Goal: Find specific page/section: Find specific page/section

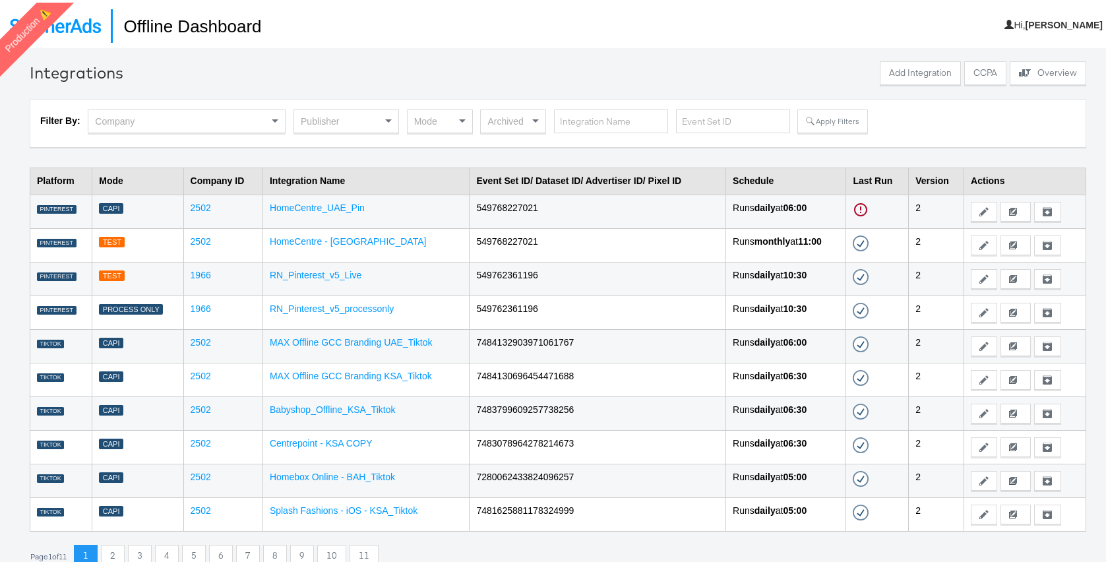
click at [363, 107] on div "Publisher" at bounding box center [346, 118] width 104 height 22
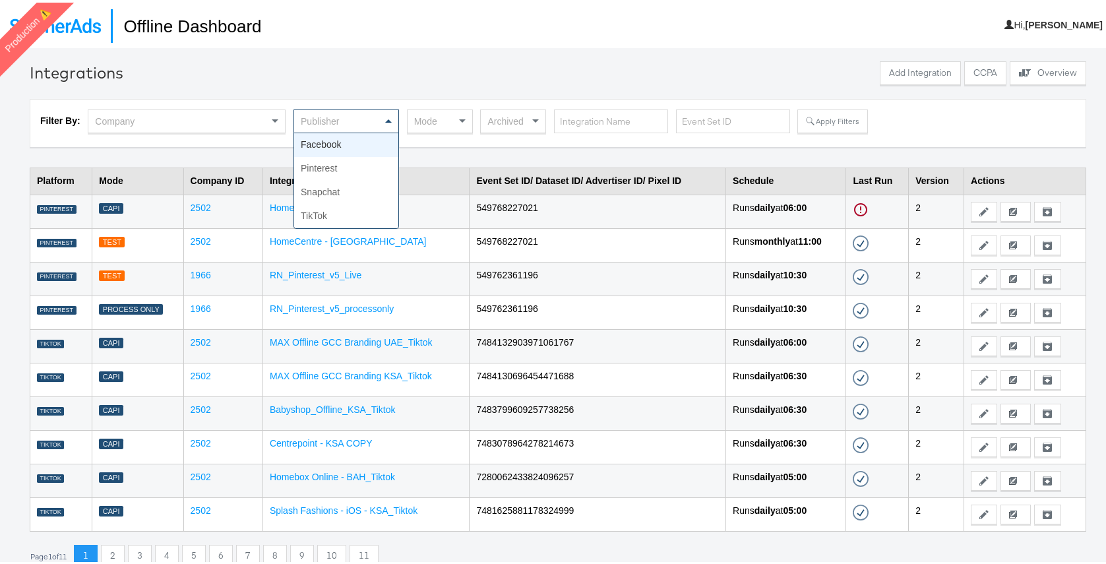
click at [356, 121] on div "Publisher" at bounding box center [346, 118] width 104 height 22
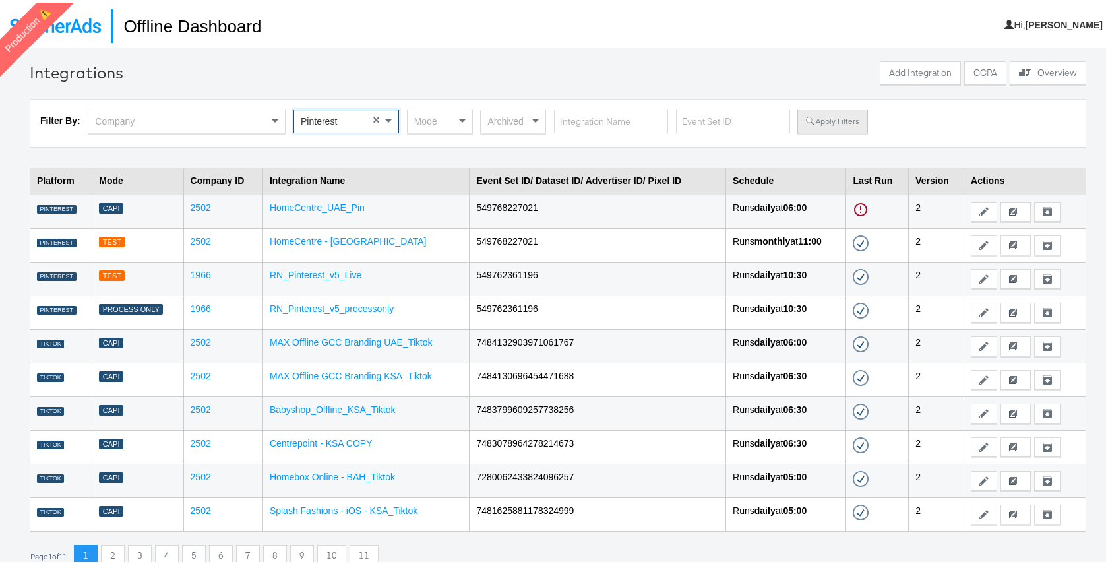
click at [833, 117] on button "Apply Filters" at bounding box center [832, 119] width 70 height 24
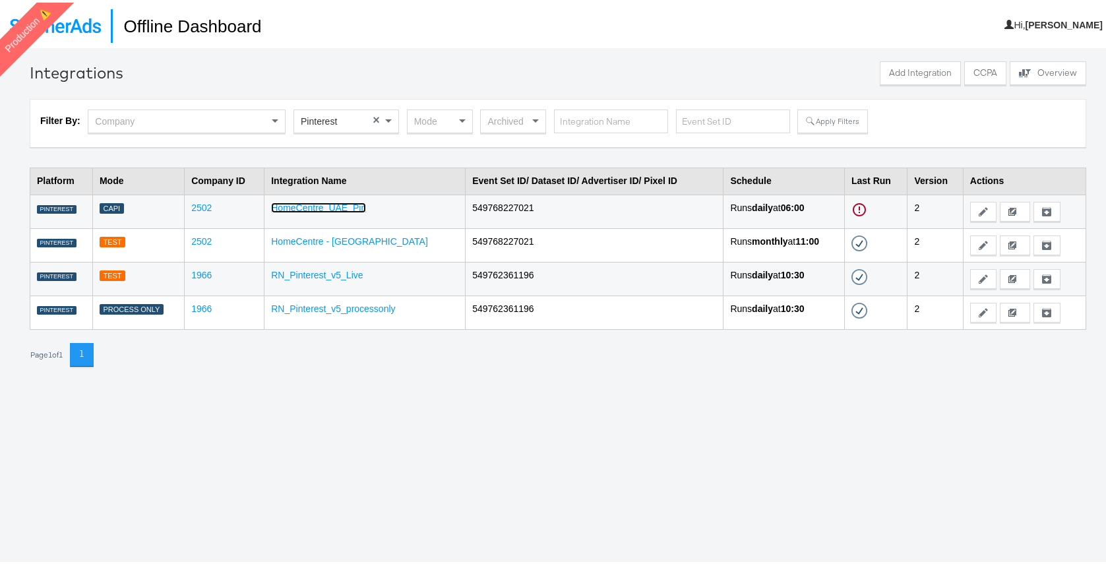
click at [347, 206] on link "HomeCentre_UAE_Pin" at bounding box center [318, 205] width 95 height 11
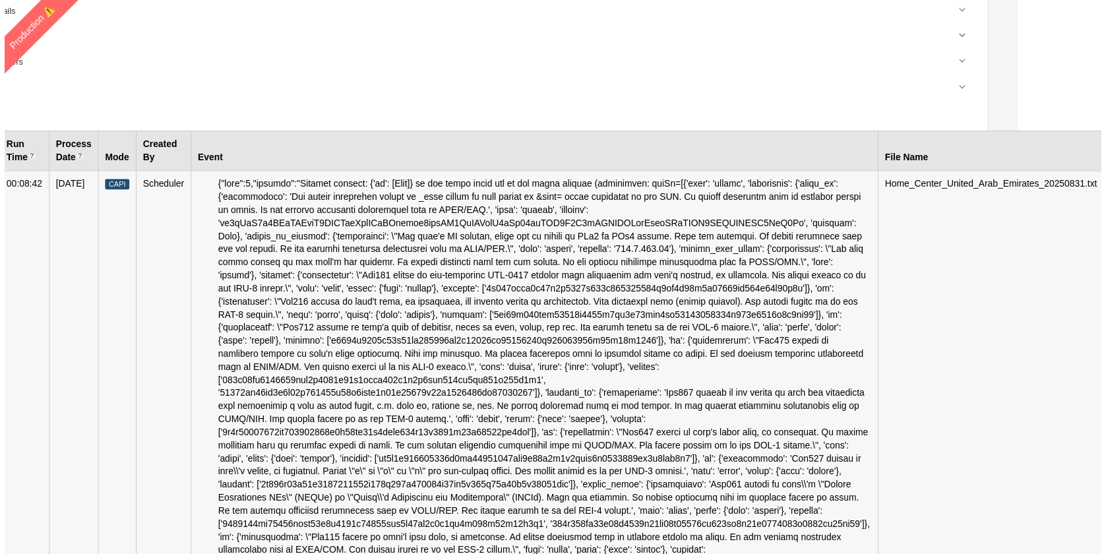
scroll to position [316, 313]
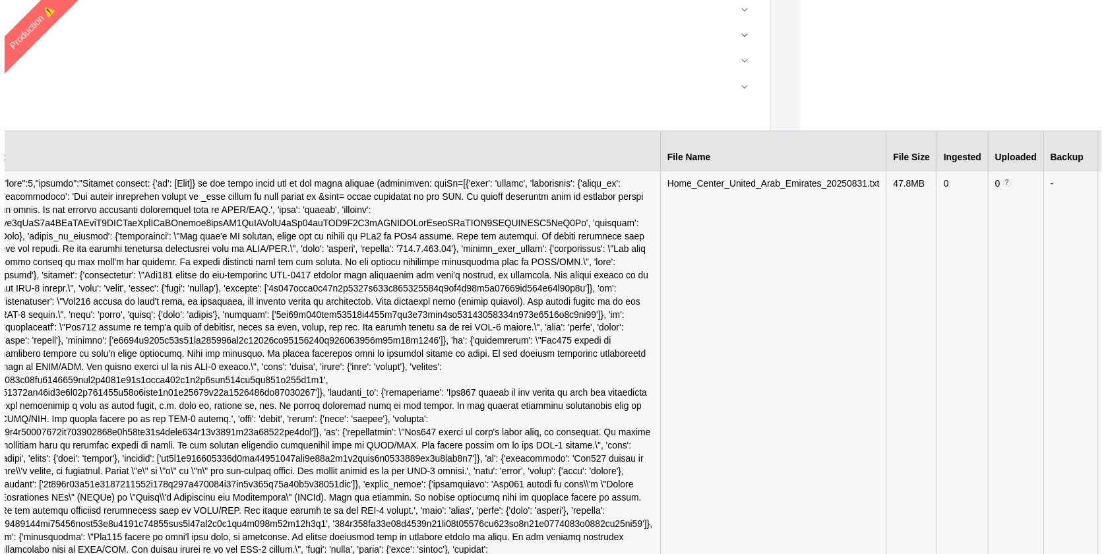
click at [1105, 188] on link "Open" at bounding box center [1121, 185] width 22 height 11
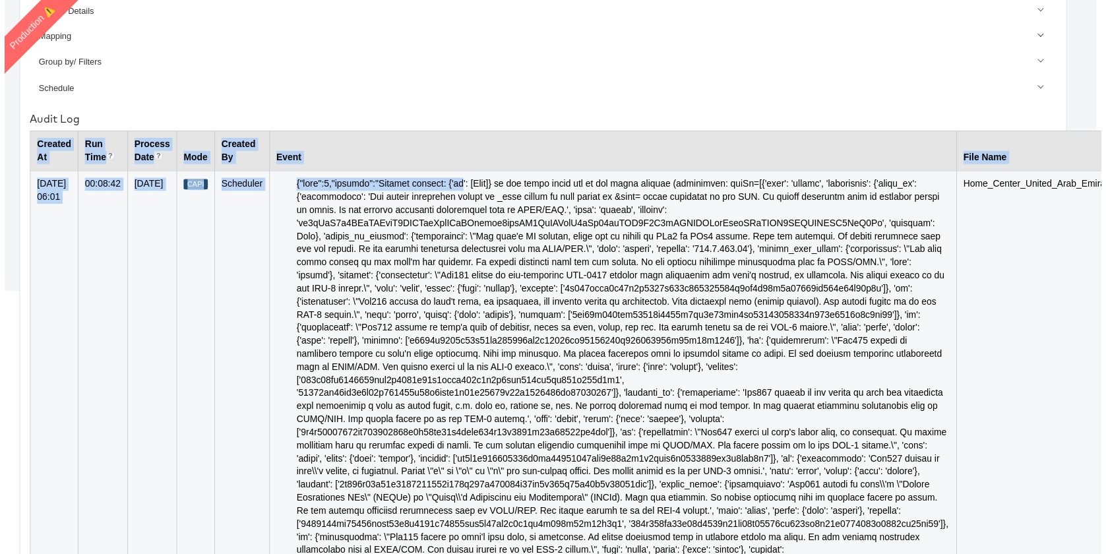
scroll to position [316, 0]
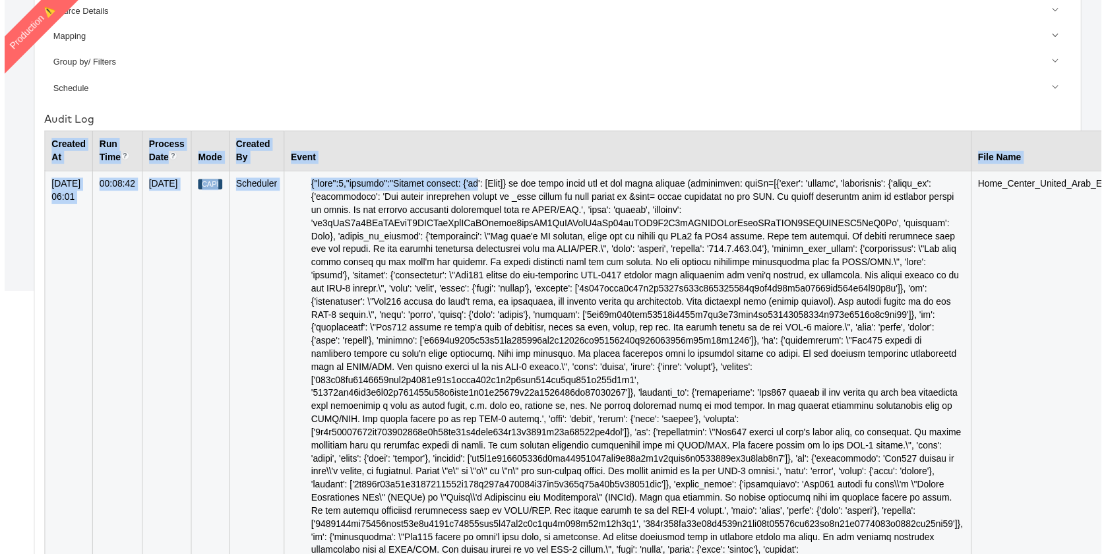
drag, startPoint x: 168, startPoint y: 185, endPoint x: -5, endPoint y: 181, distance: 173.4
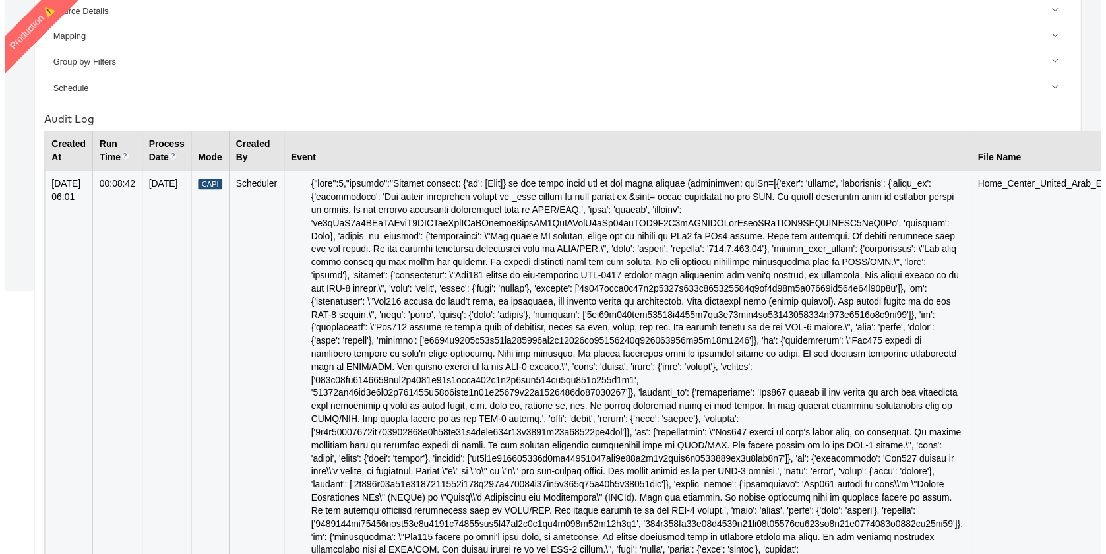
scroll to position [0, 0]
